Goal: Check status: Check status

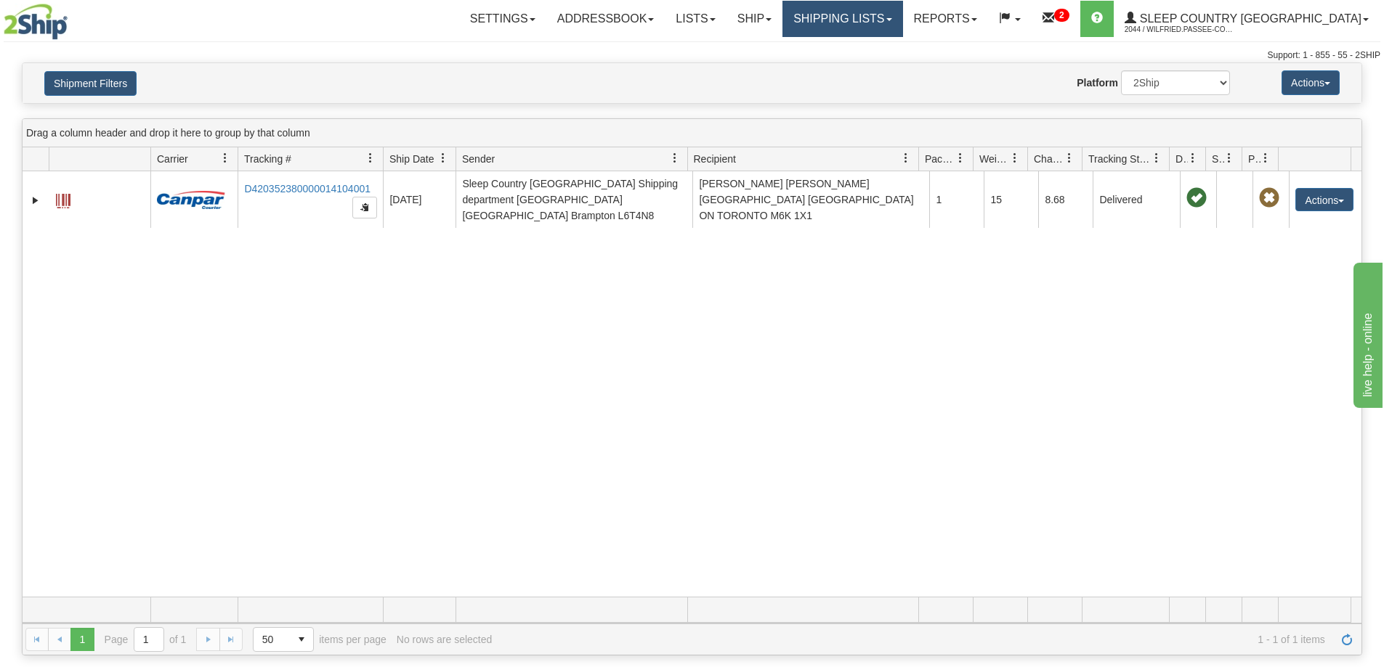
click at [898, 6] on link "Shipping lists" at bounding box center [842, 19] width 120 height 36
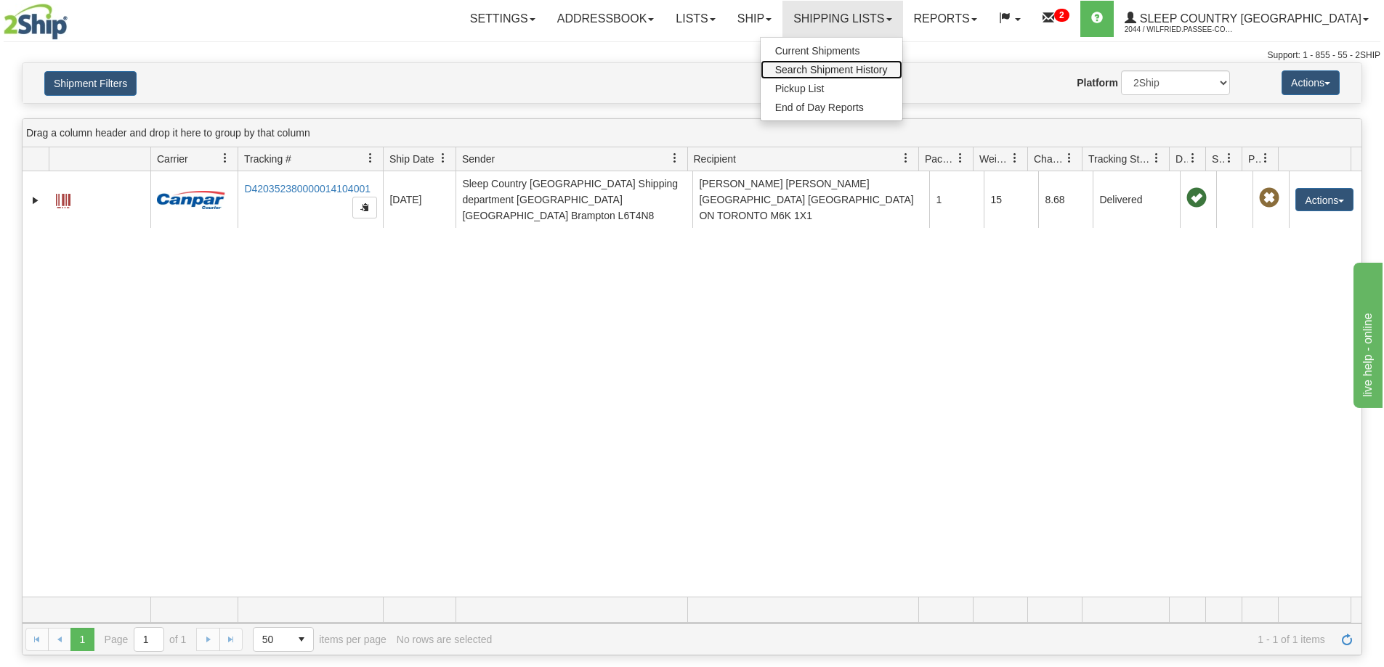
click at [888, 71] on span "Search Shipment History" at bounding box center [831, 70] width 113 height 12
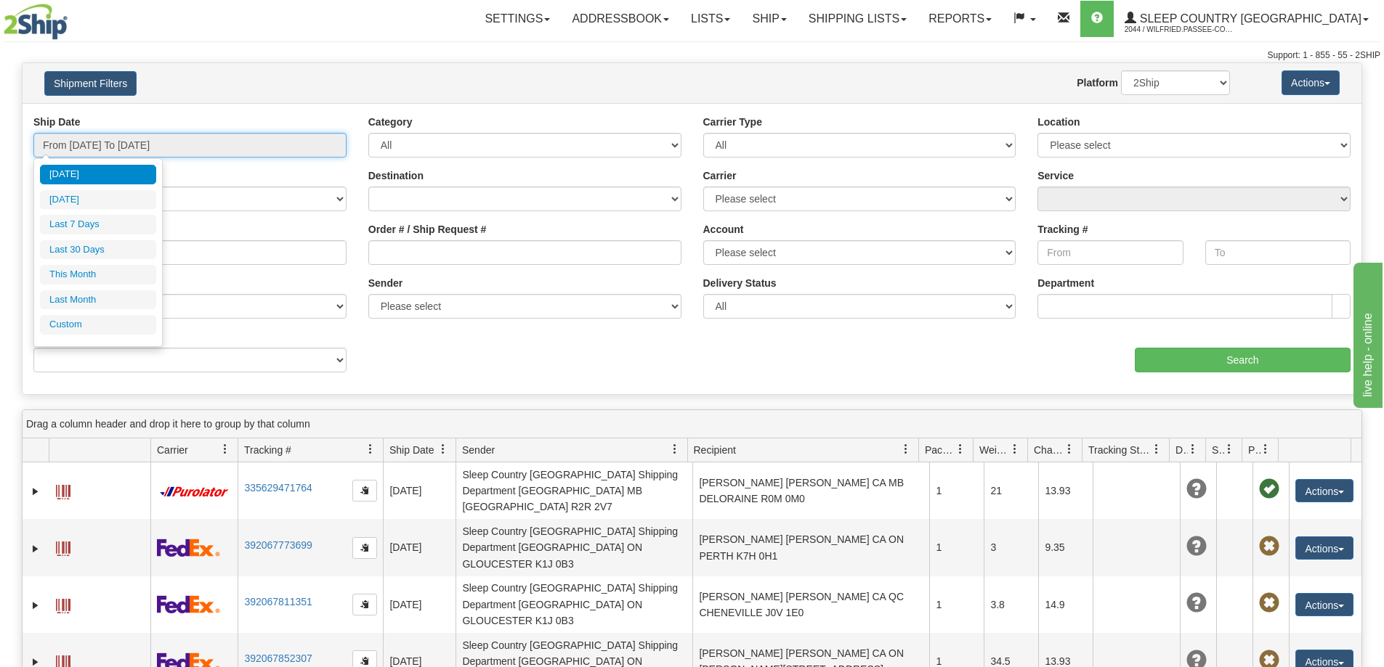
click at [167, 144] on input "From [DATE] To [DATE]" at bounding box center [189, 145] width 313 height 25
click at [114, 248] on li "Last 30 Days" at bounding box center [98, 250] width 116 height 20
type input "From 07/15/2025 To 08/13/2025"
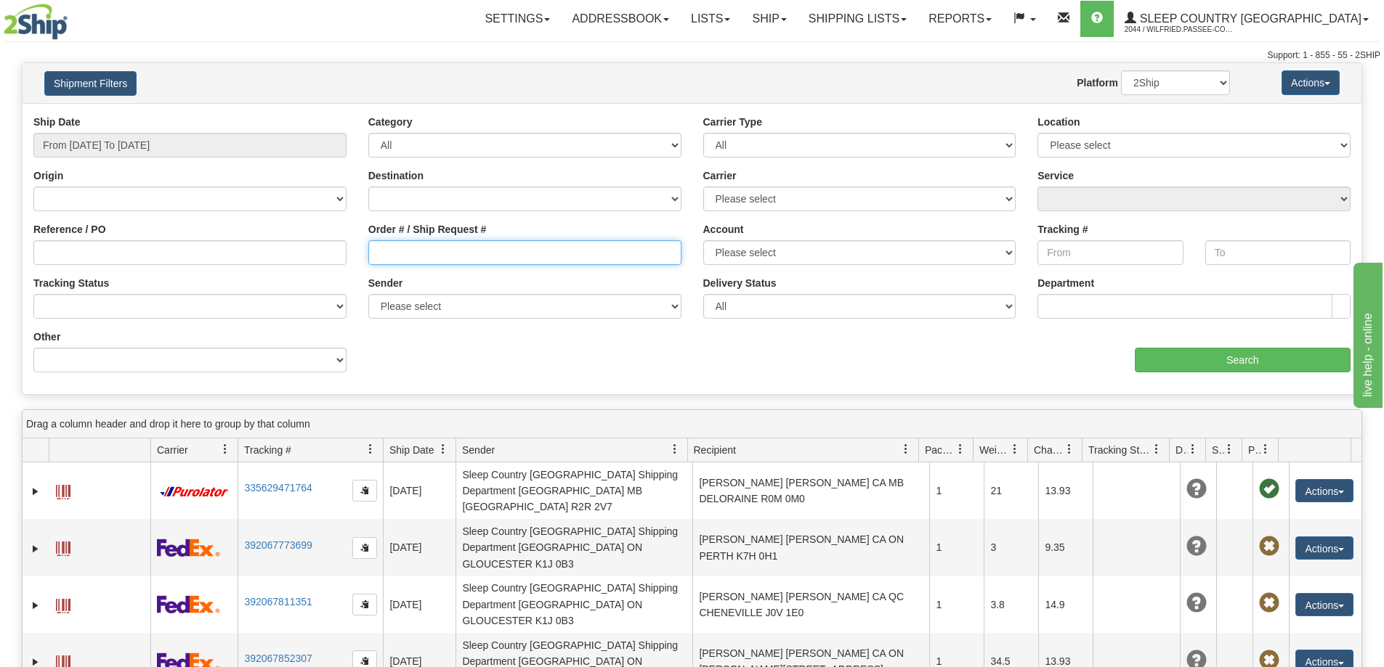
click at [414, 260] on input "Order # / Ship Request #" at bounding box center [524, 252] width 313 height 25
paste input "9002H971319"
type input "9002H971319"
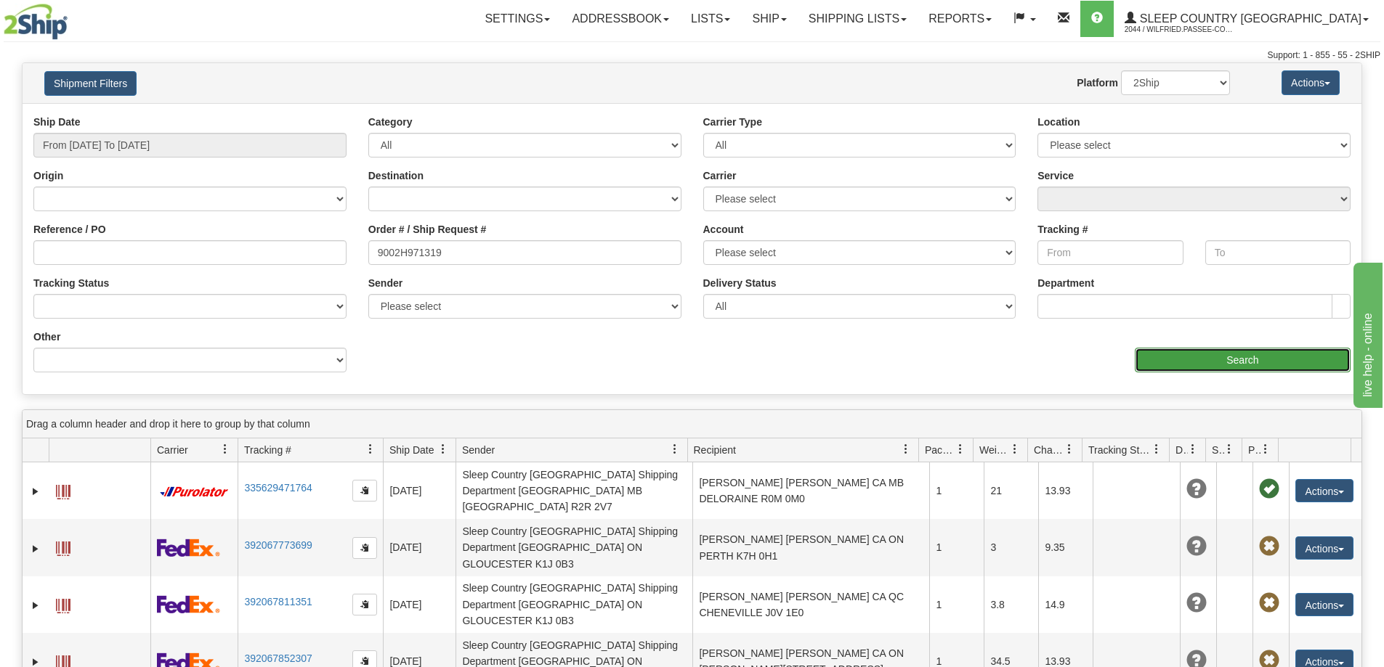
click at [1220, 368] on input "Search" at bounding box center [1242, 360] width 216 height 25
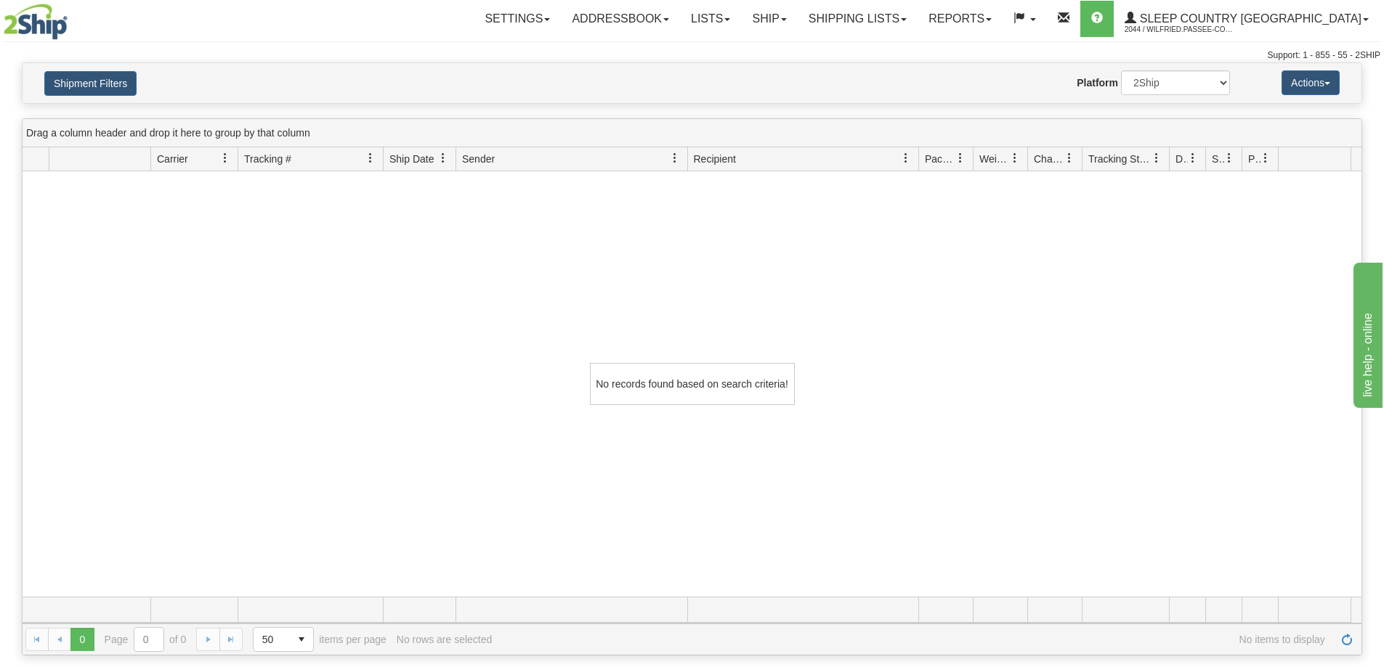
drag, startPoint x: 556, startPoint y: 255, endPoint x: 559, endPoint y: 244, distance: 11.3
click at [556, 253] on div "No records found based on search criteria!" at bounding box center [692, 384] width 1339 height 426
click at [917, 26] on link "Shipping lists" at bounding box center [857, 19] width 120 height 36
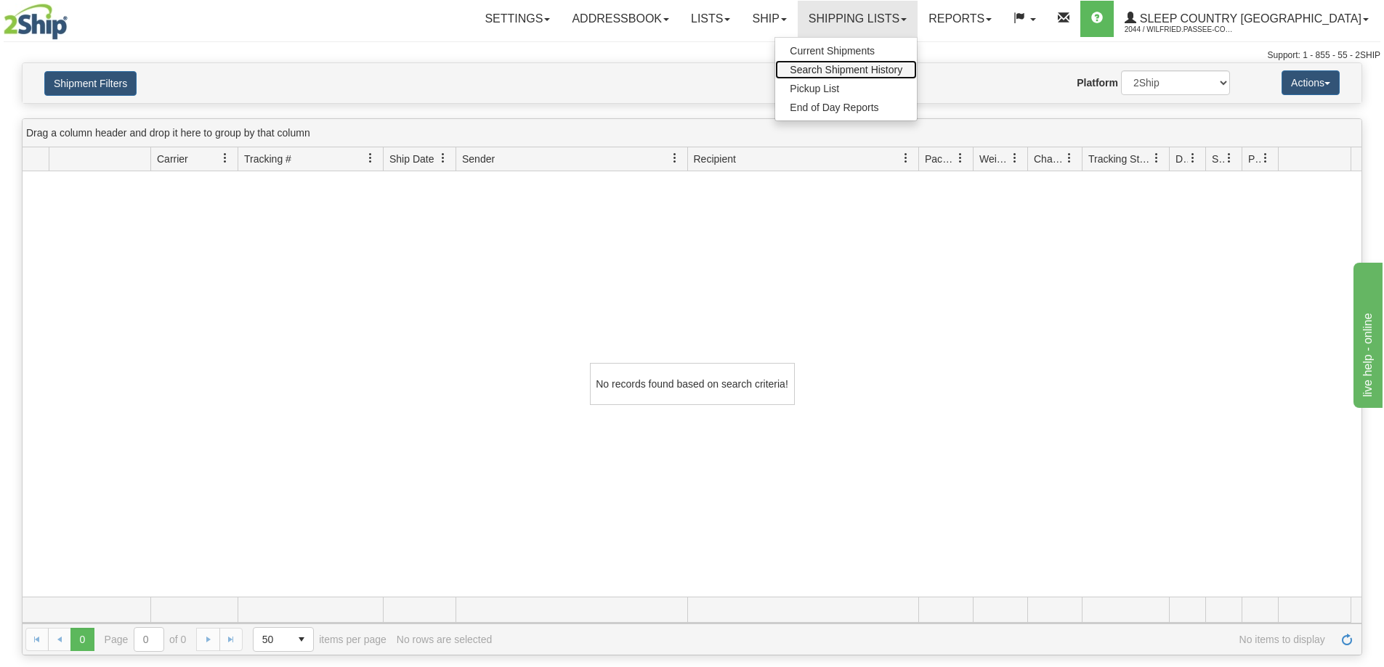
click at [902, 65] on span "Search Shipment History" at bounding box center [845, 70] width 113 height 12
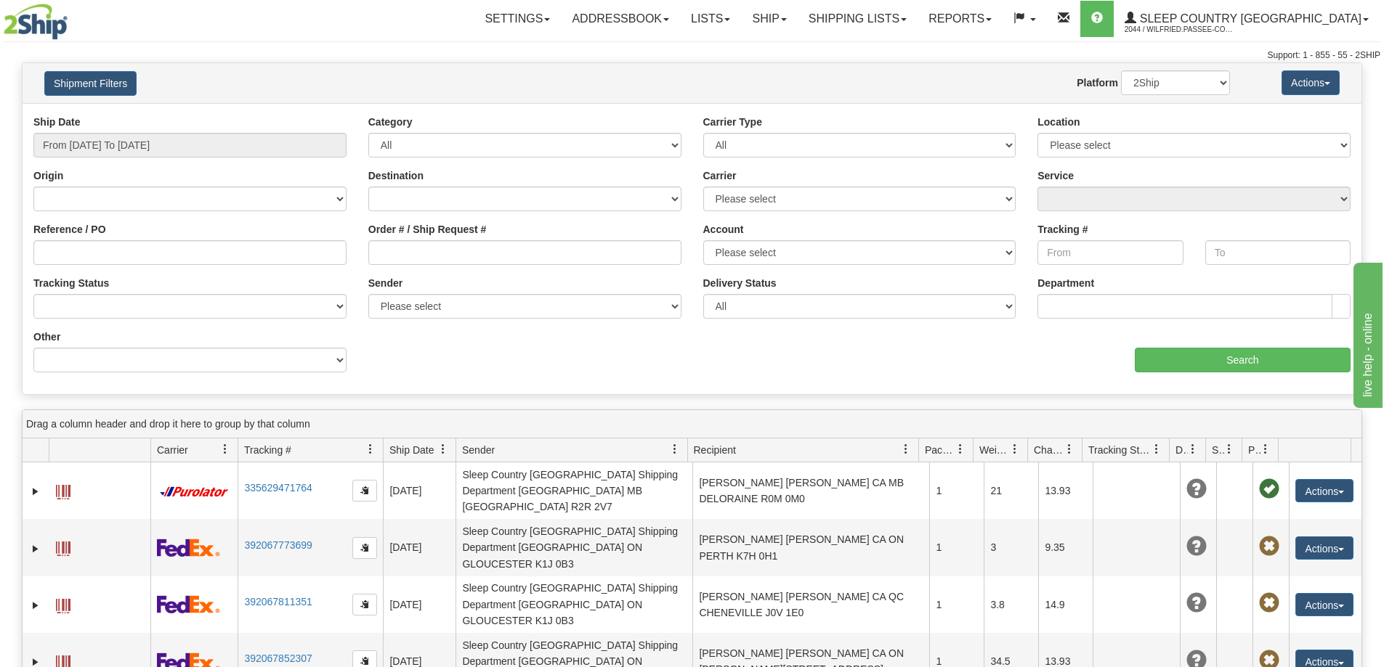
click at [705, 54] on div "Support: 1 - 855 - 55 - 2SHIP" at bounding box center [692, 55] width 1376 height 12
